Goal: Obtain resource: Download file/media

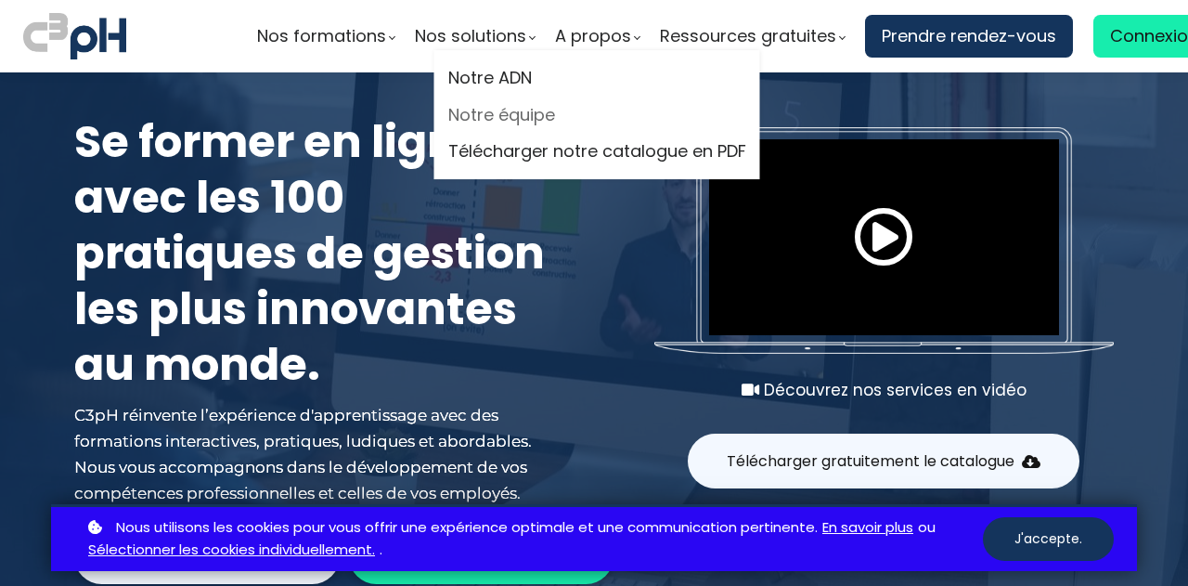
click at [494, 107] on link "Notre équipe" at bounding box center [597, 115] width 298 height 28
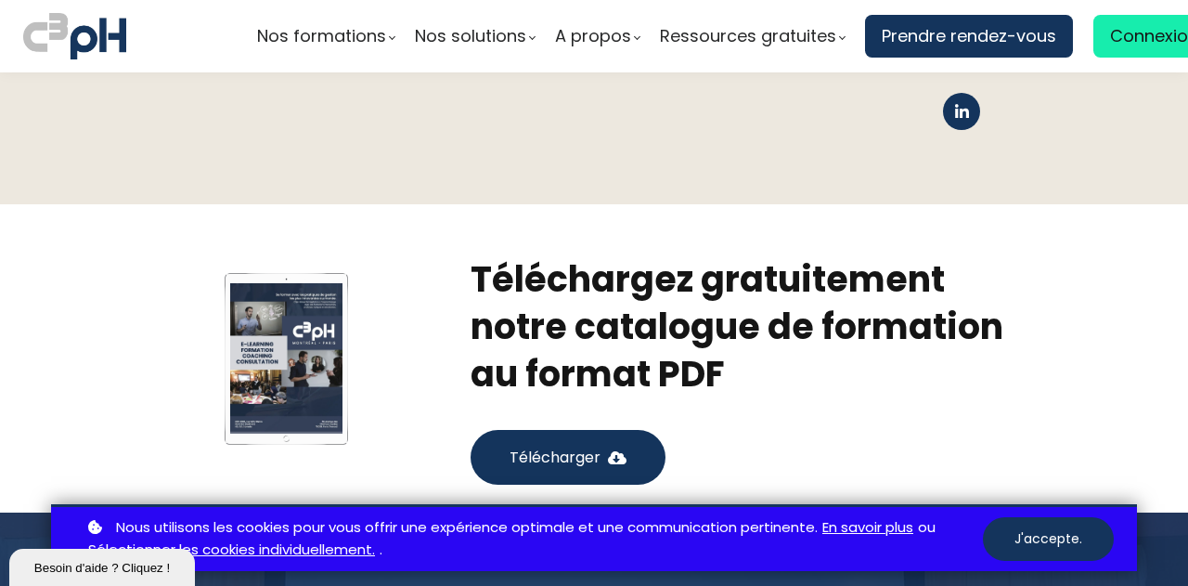
scroll to position [3528, 0]
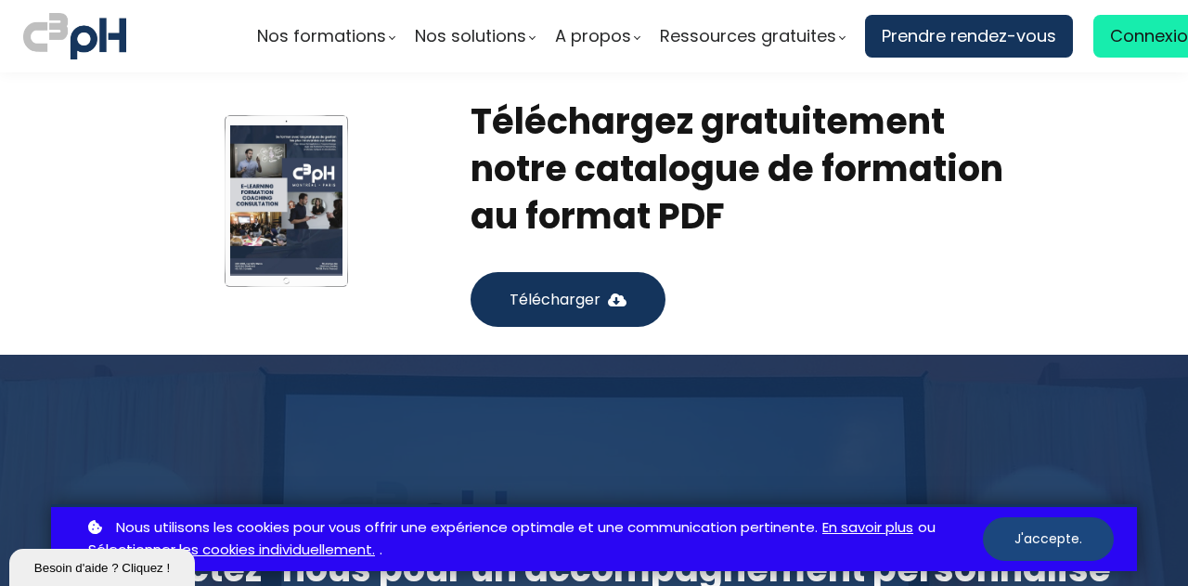
click at [1039, 533] on button "J'accepte." at bounding box center [1048, 539] width 131 height 44
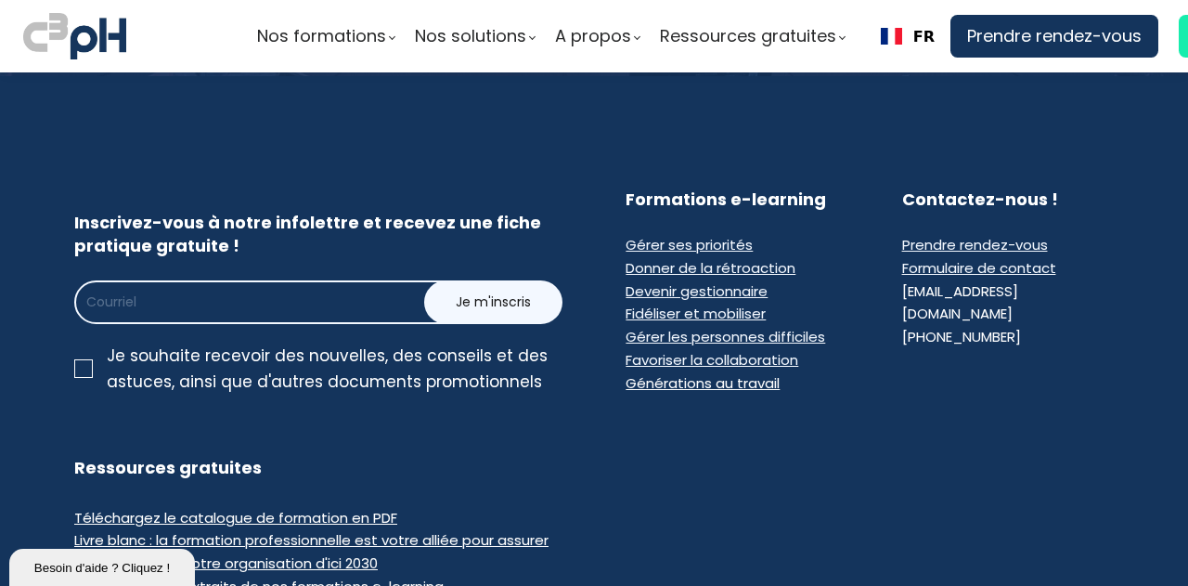
scroll to position [4250, 0]
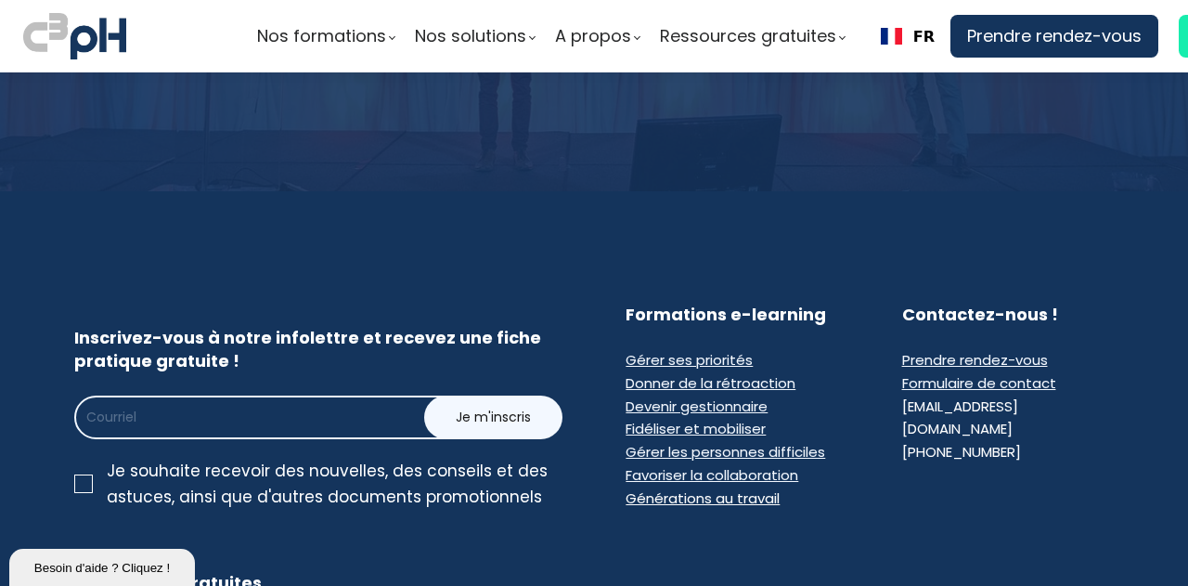
click at [776, 442] on span "Gérer les personnes difficiles" at bounding box center [726, 451] width 200 height 19
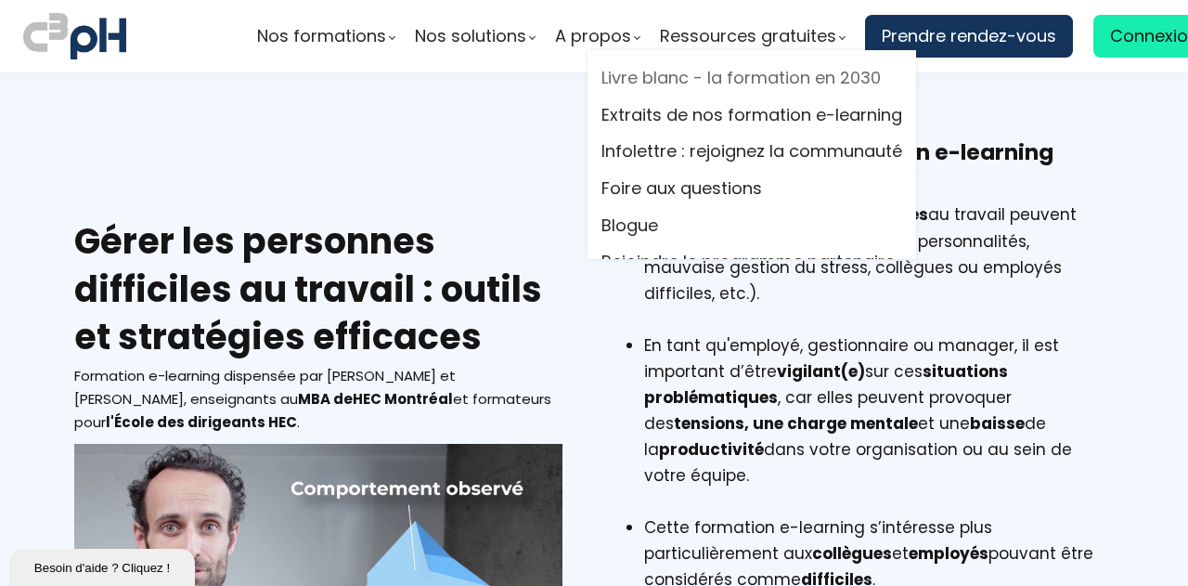
click at [754, 79] on link "Livre blanc - la formation en 2030" at bounding box center [752, 78] width 301 height 28
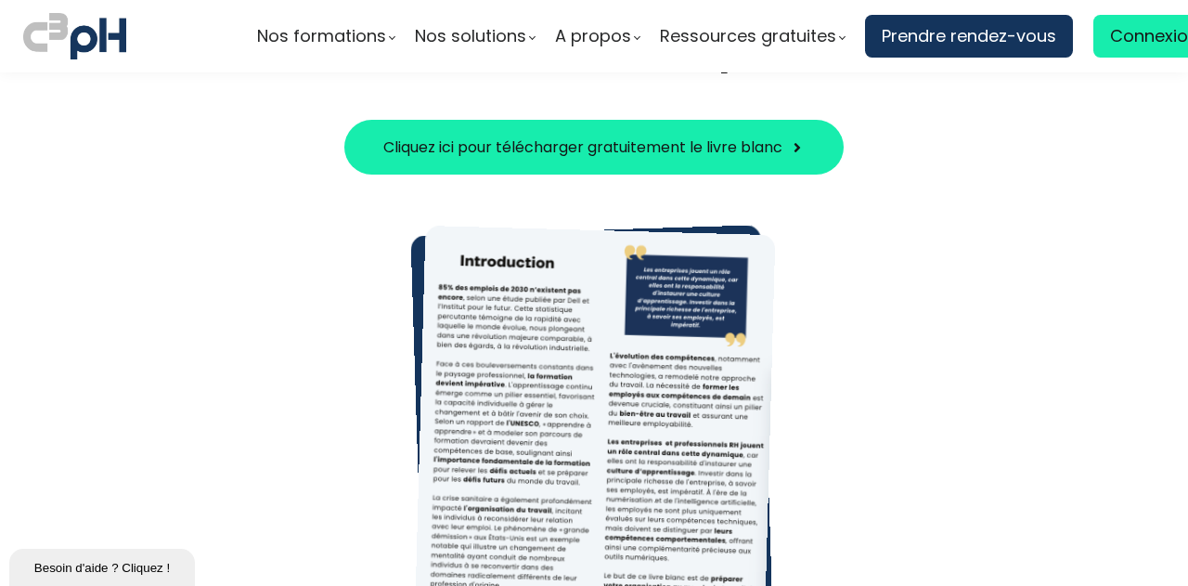
scroll to position [371, 0]
